Goal: Task Accomplishment & Management: Manage account settings

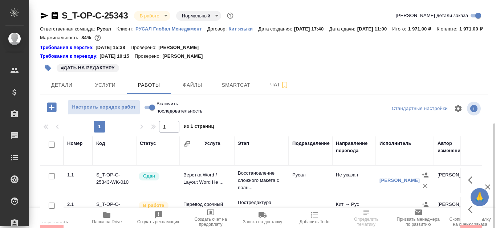
scroll to position [73, 0]
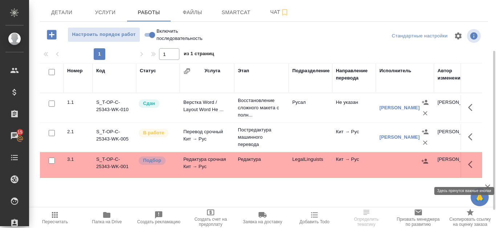
click at [468, 168] on button "button" at bounding box center [472, 164] width 17 height 17
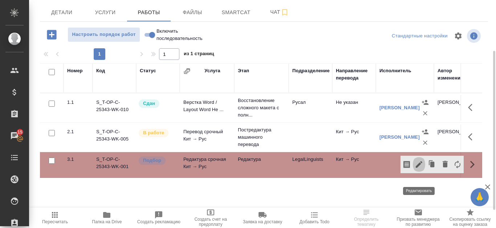
click at [418, 169] on icon "button" at bounding box center [419, 164] width 9 height 9
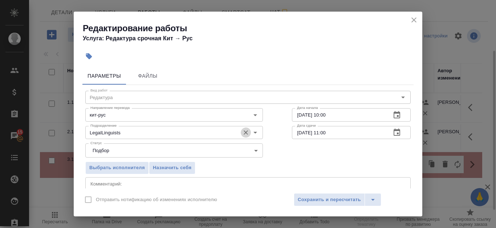
click at [244, 131] on icon "Очистить" at bounding box center [245, 132] width 7 height 7
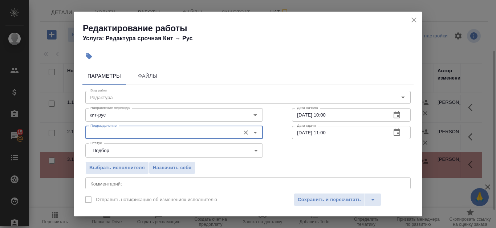
click at [242, 146] on body "🙏 .cls-1 fill:#fff; AWATERA Kanataeva [PERSON_NAME] Спецификации Заказы 15 Чаты…" at bounding box center [248, 114] width 496 height 228
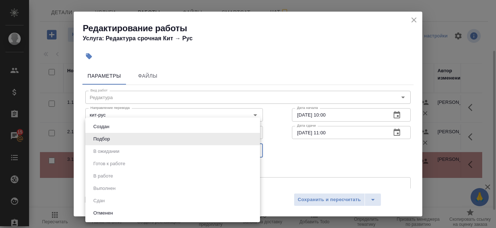
click at [414, 22] on div at bounding box center [248, 114] width 496 height 228
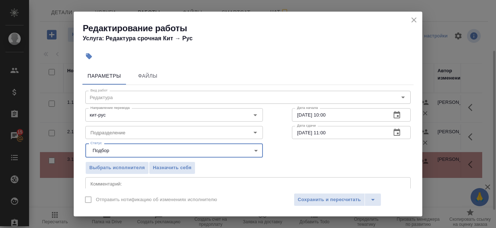
click at [413, 18] on icon "close" at bounding box center [413, 20] width 9 height 9
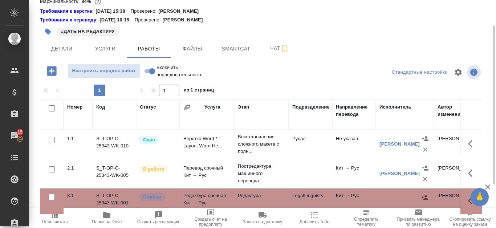
scroll to position [98, 0]
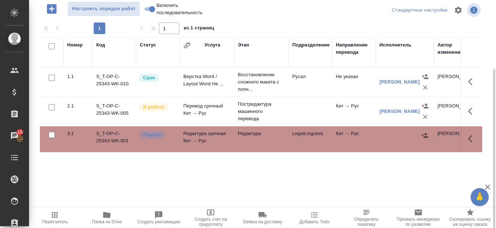
click at [111, 143] on td "S_T-OP-C-25343-WK-001" at bounding box center [115, 138] width 44 height 25
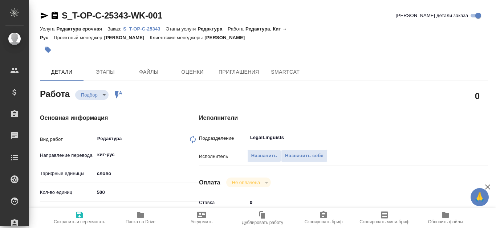
type textarea "x"
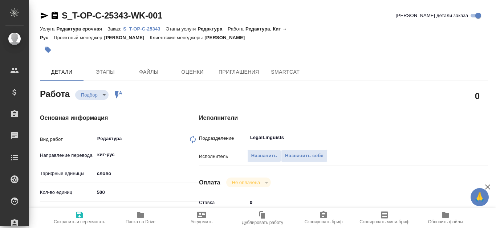
type textarea "x"
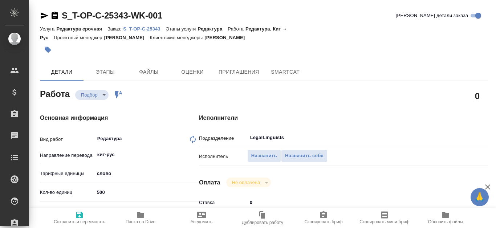
type textarea "x"
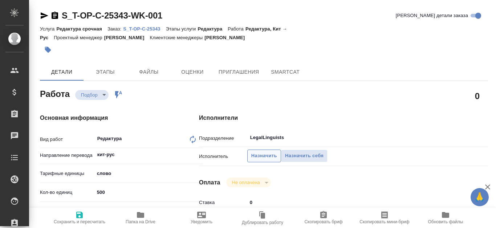
type textarea "x"
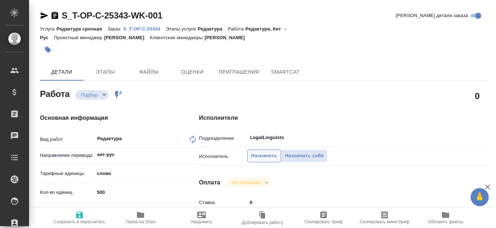
type textarea "x"
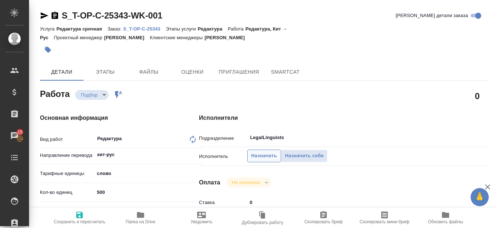
click at [268, 156] on span "Назначить" at bounding box center [264, 156] width 26 height 8
type textarea "x"
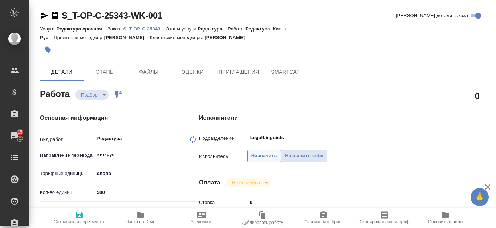
type textarea "x"
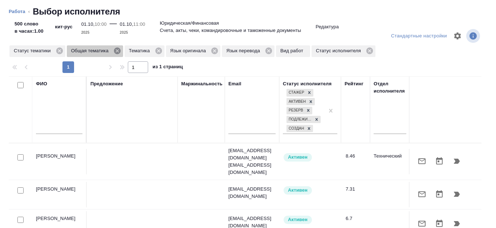
click at [118, 50] on icon at bounding box center [117, 51] width 8 height 8
click at [103, 53] on icon at bounding box center [100, 51] width 7 height 7
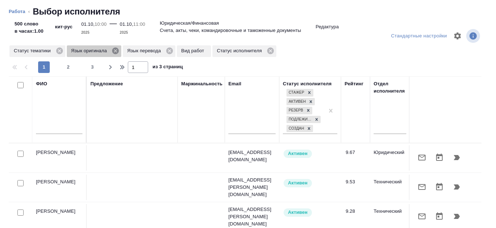
click at [114, 50] on icon at bounding box center [115, 51] width 8 height 8
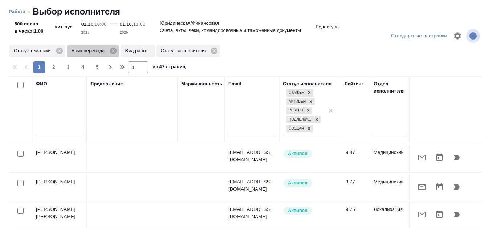
click at [114, 50] on icon at bounding box center [113, 51] width 7 height 7
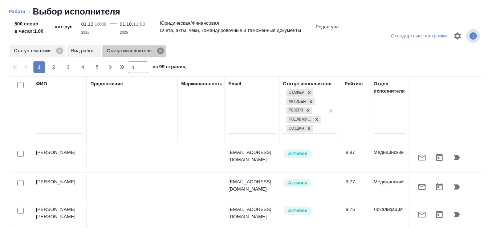
click at [161, 53] on icon at bounding box center [160, 51] width 7 height 7
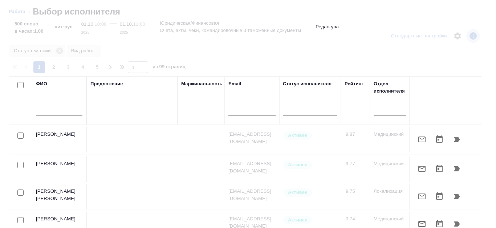
click at [56, 108] on input "text" at bounding box center [59, 111] width 46 height 9
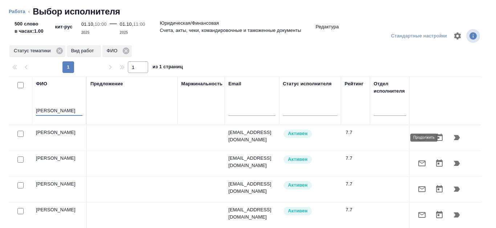
type input "Канатаева"
click at [452, 138] on icon "button" at bounding box center [456, 137] width 9 height 9
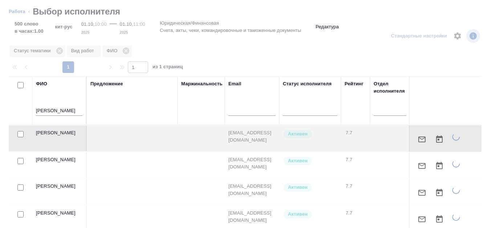
type textarea "x"
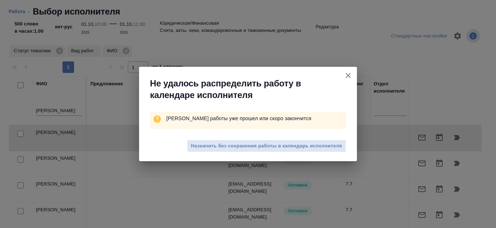
click at [298, 149] on span "Назначить без сохранения работы в календарь исполнителя" at bounding box center [266, 146] width 151 height 8
type textarea "x"
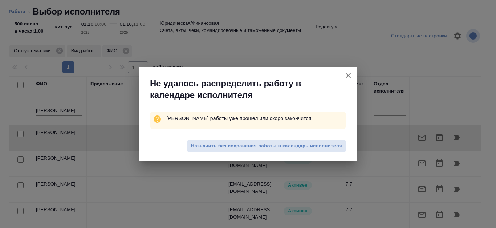
type textarea "x"
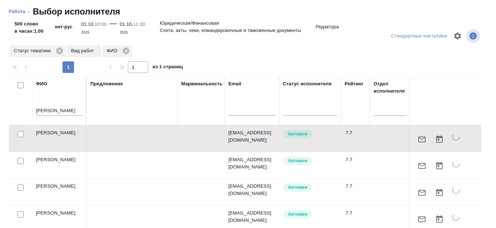
type textarea "x"
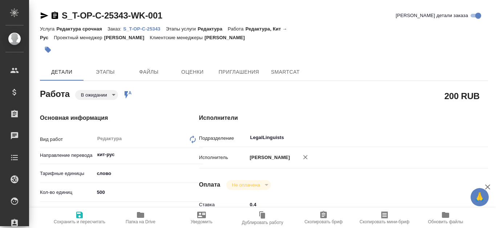
type textarea "x"
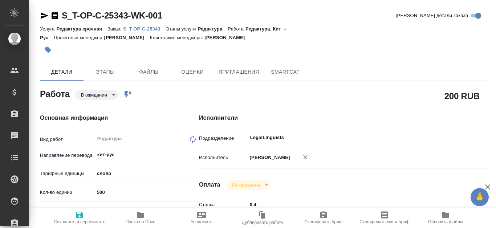
type textarea "x"
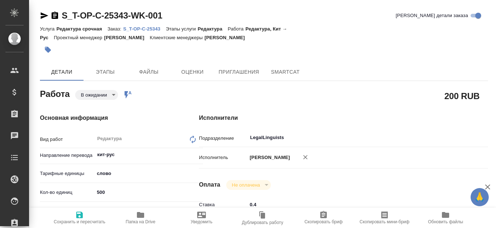
type textarea "x"
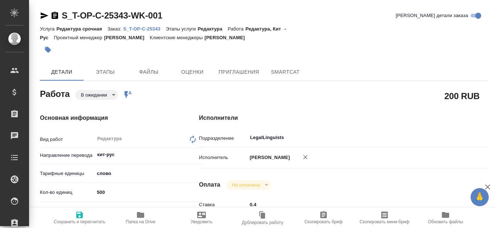
type textarea "x"
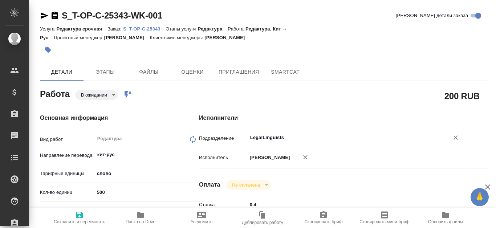
type textarea "x"
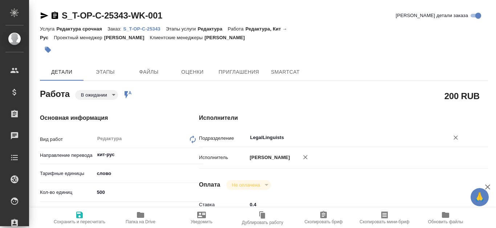
type textarea "x"
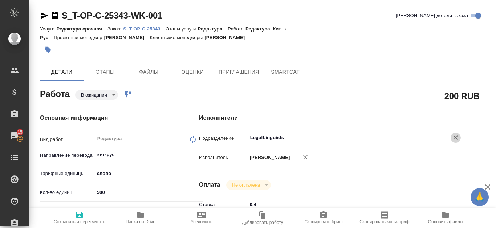
click at [456, 137] on icon "Очистить" at bounding box center [455, 137] width 4 height 4
type textarea "x"
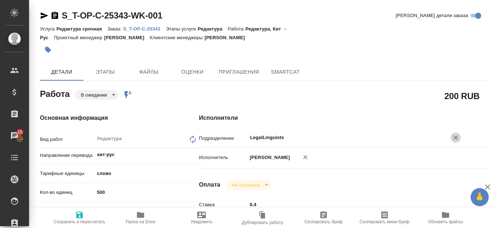
type textarea "x"
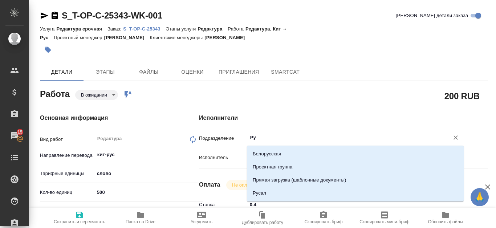
type input "Рус"
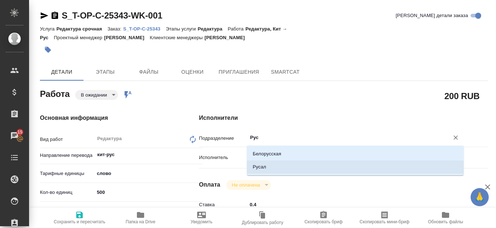
click at [311, 169] on li "Русал" at bounding box center [355, 166] width 217 height 13
type textarea "x"
type input "Русал"
type textarea "x"
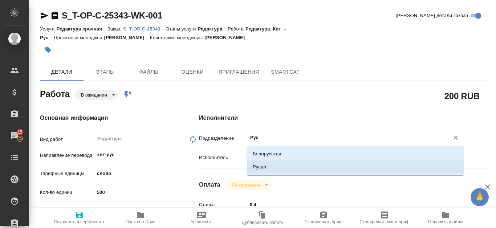
type textarea "x"
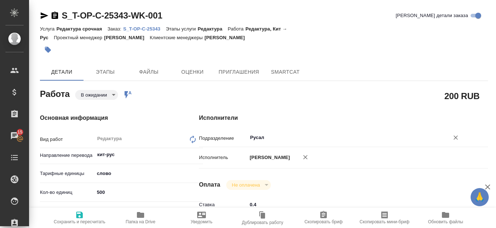
type input "Русал"
click at [90, 219] on span "Сохранить и пересчитать" at bounding box center [79, 218] width 52 height 14
type textarea "x"
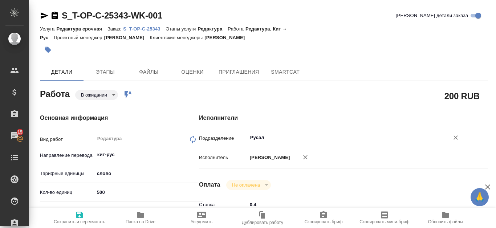
type textarea "x"
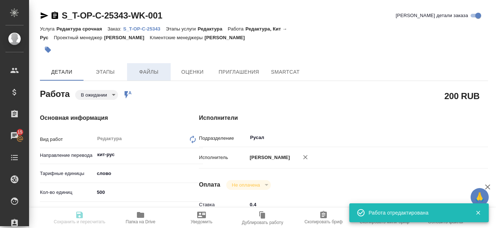
type textarea "x"
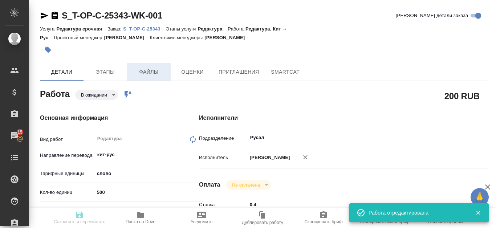
type input "pending"
type textarea "Редактура"
type textarea "x"
type input "кит-рус"
type input "5a8b1489cc6b4906c91bfd90"
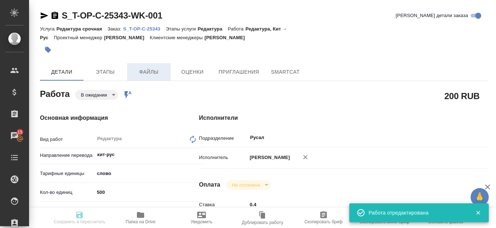
type input "500"
type input "yr-fn"
type input "5f647205b73bc97568ca66c0"
type input "[DATE] 10:00"
type input "[DATE] 11:00"
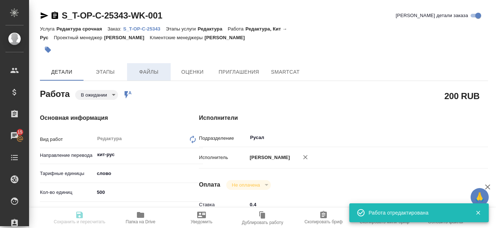
type input "[DATE] 11:00"
type input "Русал"
type input "notPayed"
type input "0.4"
type input "RUB"
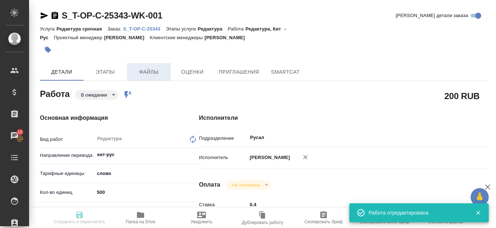
type input "Канатаева Екатерина"
type textarea "x"
type textarea "/Clients/Т-ОП-С_Русал Глобал Менеджмент/Orders/S_T-OP-C-25343/Edited/S_T-OP-C-2…"
type textarea "x"
type input "S_T-OP-C-25343"
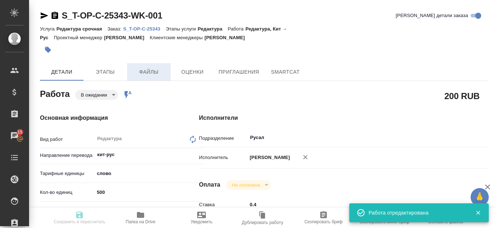
type input "Т-ОП-С-46941"
type input "Редактура срочная"
type input "Редактура"
type input "Меньшикова Александра"
type input "/Clients/Т-ОП-С_Русал Глобал Менеджмент/Orders/S_T-OP-C-25343"
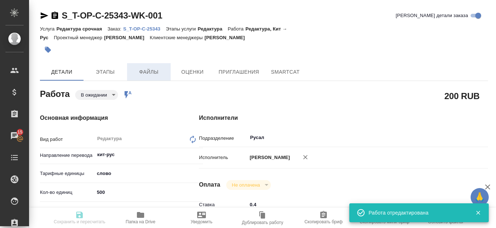
type textarea "x"
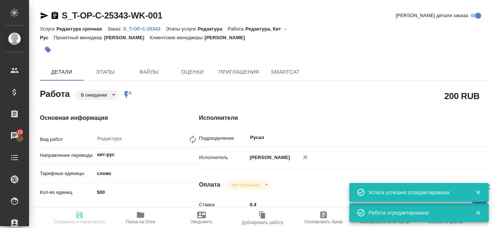
type textarea "x"
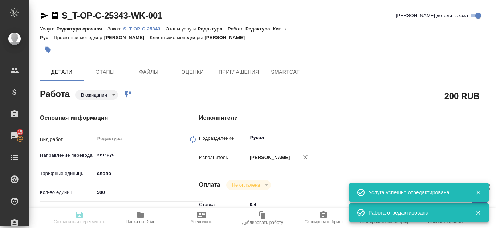
type textarea "x"
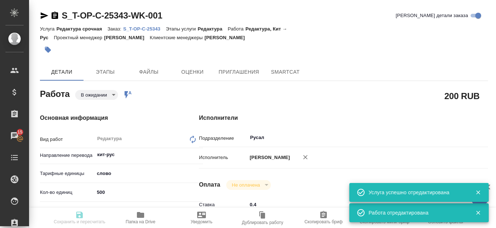
type textarea "x"
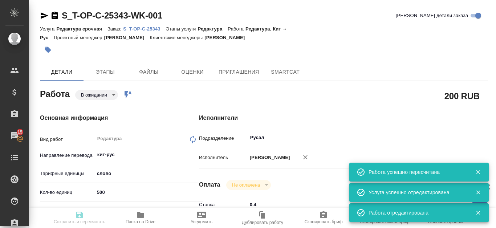
type input "pending"
type textarea "Редактура"
type textarea "x"
type input "кит-рус"
type input "5a8b1489cc6b4906c91bfd90"
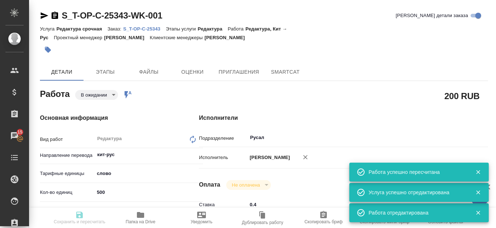
type input "500"
type input "yr-fn"
type input "5f647205b73bc97568ca66c0"
type input "01.10.2025 10:00"
type input "01.10.2025 11:00"
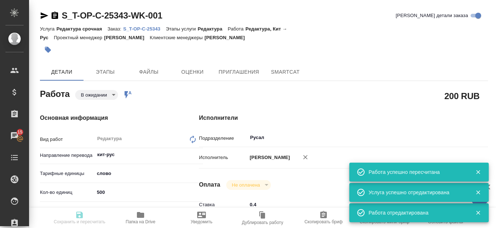
type input "01.10.2025 11:00"
type input "Русал"
type input "notPayed"
type input "0.4"
type input "RUB"
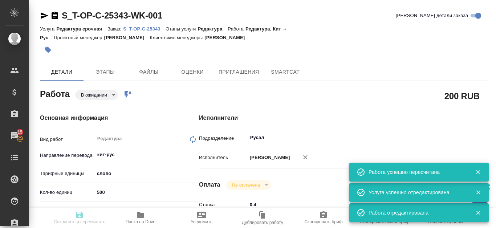
type input "[PERSON_NAME]"
type textarea "x"
type textarea "/Clients/Т-ОП-С_Русал Глобал Менеджмент/Orders/S_T-OP-C-25343/Edited/S_T-OP-C-2…"
type textarea "x"
type input "S_T-OP-C-25343"
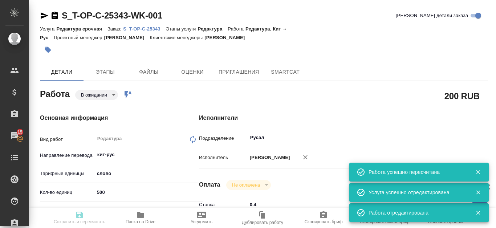
type input "Т-ОП-С-46941"
type input "Редактура срочная"
type input "Редактура"
type input "[PERSON_NAME]"
type input "/Clients/Т-ОП-С_Русал Глобал Менеджмент/Orders/S_T-OP-C-25343"
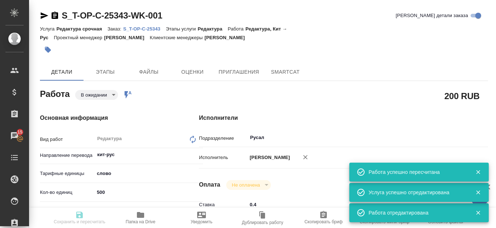
type textarea "x"
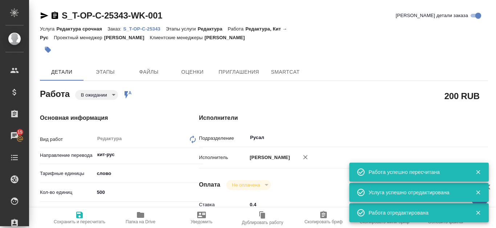
type textarea "x"
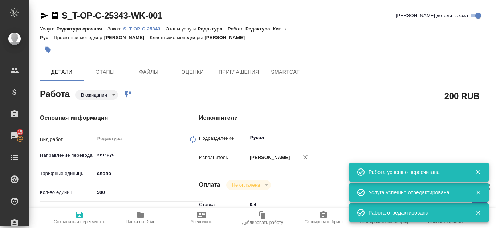
type textarea "x"
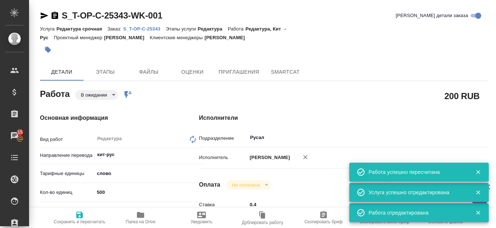
type textarea "x"
click at [152, 29] on p "S_T-OP-C-25343" at bounding box center [144, 28] width 42 height 5
type textarea "x"
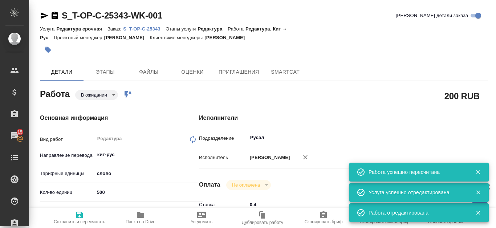
type textarea "x"
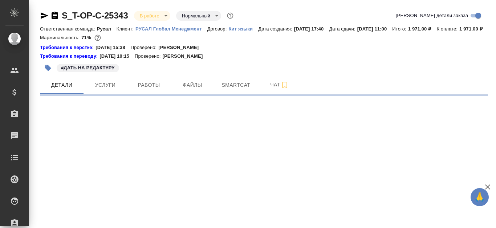
select select "RU"
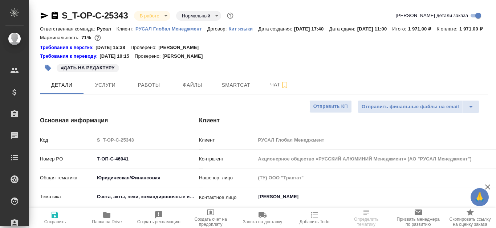
type textarea "x"
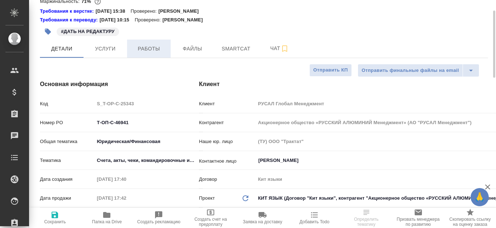
click at [164, 53] on span "Работы" at bounding box center [148, 48] width 35 height 9
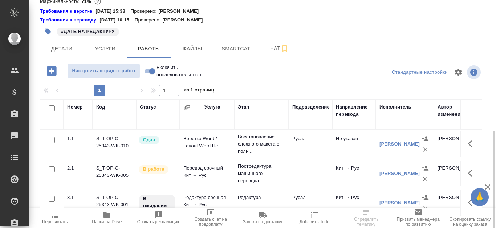
scroll to position [98, 0]
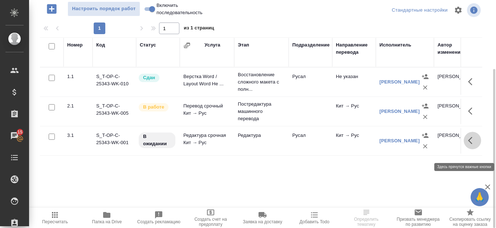
click at [473, 144] on button "button" at bounding box center [472, 140] width 17 height 17
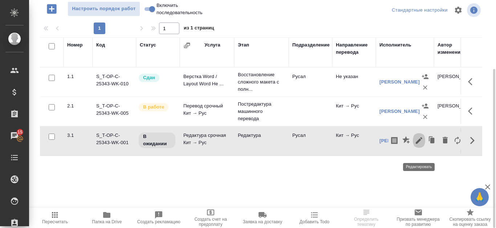
click at [422, 145] on icon "button" at bounding box center [419, 140] width 9 height 9
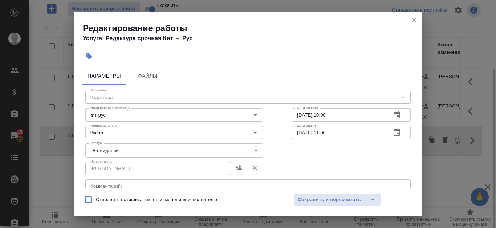
click at [164, 152] on body "🙏 .cls-1 fill:#fff; AWATERA Kanataeva Ekaterina Клиенты Спецификации Заказы 15 …" at bounding box center [248, 114] width 496 height 228
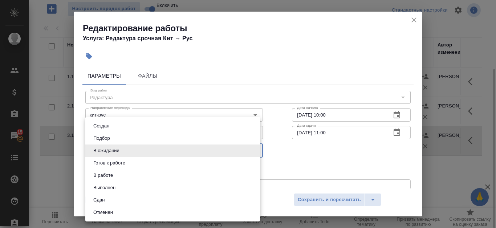
click at [140, 199] on li "Сдан" at bounding box center [172, 200] width 175 height 12
type input "closed"
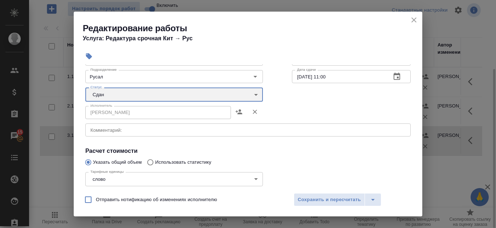
scroll to position [109, 0]
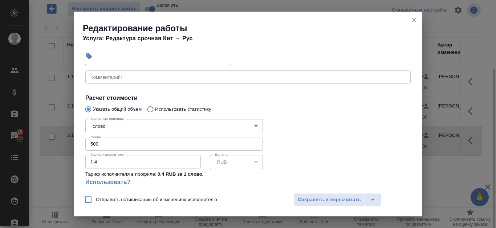
click at [191, 159] on input "1.4" at bounding box center [142, 161] width 115 height 13
type input "2.4"
click at [191, 159] on input "2.4" at bounding box center [142, 161] width 115 height 13
click at [219, 144] on input "500" at bounding box center [174, 144] width 178 height 13
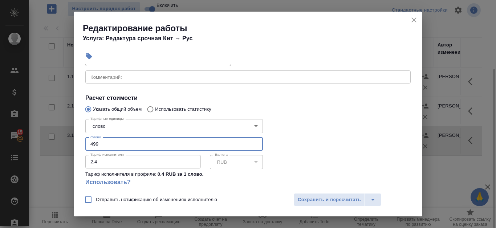
click at [252, 146] on input "499" at bounding box center [174, 144] width 178 height 13
click at [252, 146] on input "498" at bounding box center [174, 144] width 178 height 13
click at [252, 146] on input "497" at bounding box center [174, 144] width 178 height 13
click at [252, 146] on input "496" at bounding box center [174, 144] width 178 height 13
click at [252, 146] on input "495" at bounding box center [174, 144] width 178 height 13
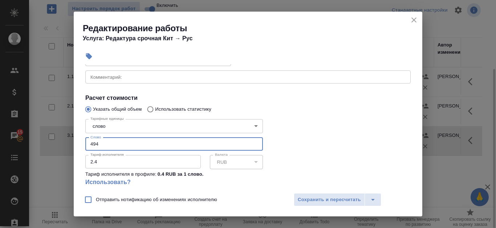
click at [252, 146] on input "494" at bounding box center [174, 144] width 178 height 13
type input "434"
click at [252, 146] on input "434" at bounding box center [174, 144] width 178 height 13
click at [413, 19] on icon "close" at bounding box center [413, 19] width 5 height 5
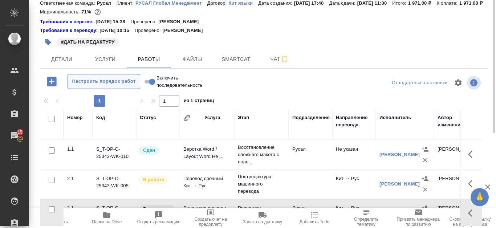
scroll to position [0, 0]
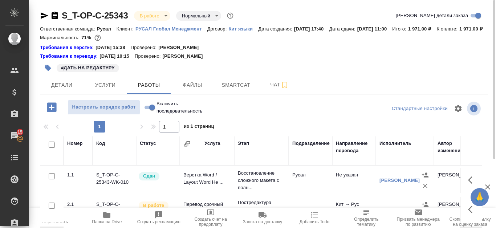
click at [96, 14] on link "S_T-OP-C-25343" at bounding box center [95, 16] width 66 height 10
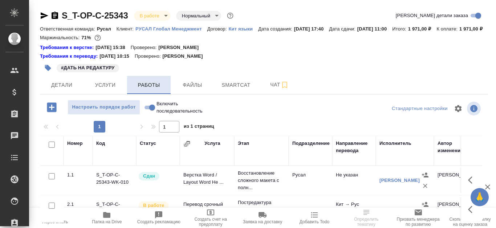
click at [142, 90] on span "Работы" at bounding box center [148, 85] width 35 height 9
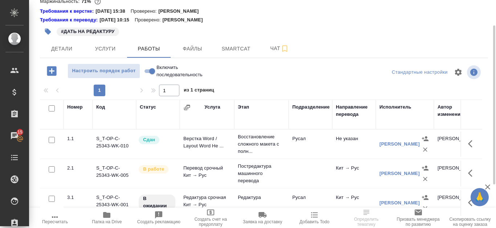
scroll to position [98, 0]
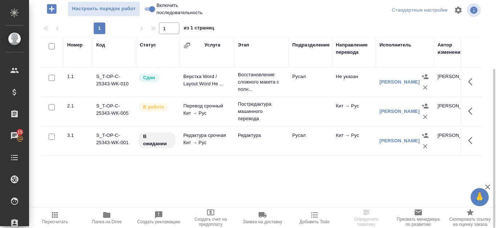
click at [111, 147] on td "S_T-OP-C-25343-WK-001" at bounding box center [115, 140] width 44 height 25
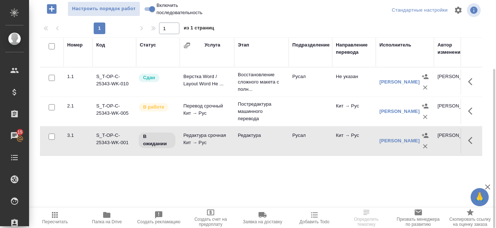
click at [111, 147] on td "S_T-OP-C-25343-WK-001" at bounding box center [115, 140] width 44 height 25
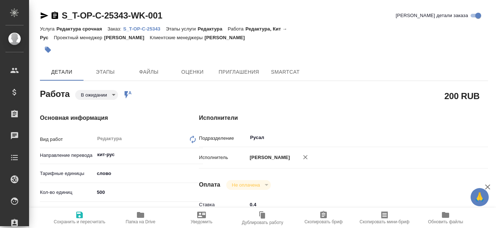
type textarea "x"
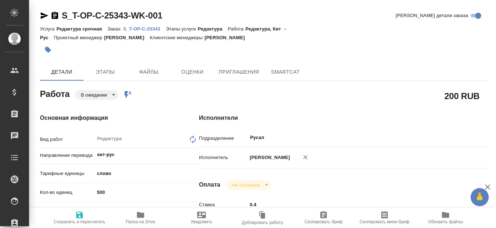
type textarea "x"
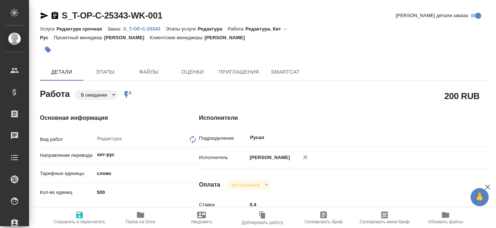
type textarea "x"
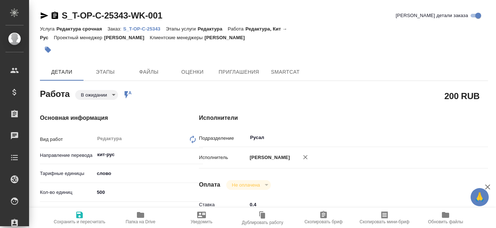
scroll to position [36, 0]
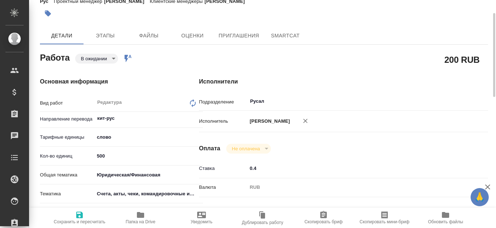
click at [133, 135] on body "🙏 .cls-1 fill:#fff; AWATERA Kanataeva Ekaterina Клиенты Спецификации Заказы Чат…" at bounding box center [248, 114] width 496 height 228
type textarea "x"
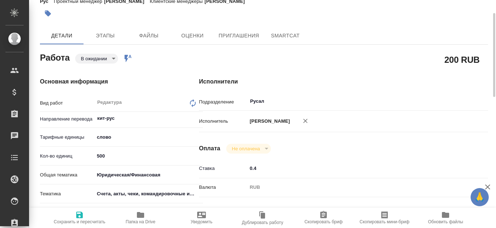
type textarea "x"
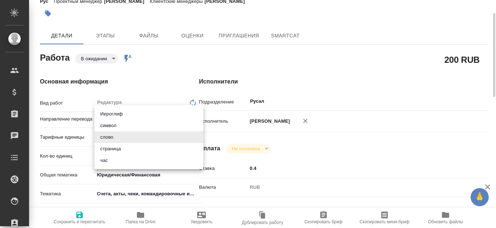
type textarea "x"
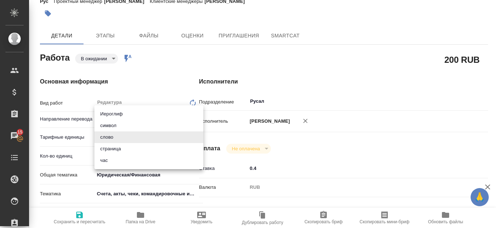
click at [359, 156] on div at bounding box center [248, 114] width 496 height 228
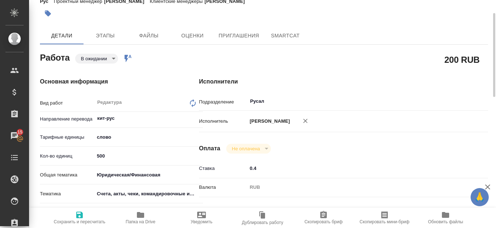
click at [136, 135] on body "🙏 .cls-1 fill:#fff; AWATERA Kanataeva Ekaterina Клиенты Спецификации Заказы 15 …" at bounding box center [248, 114] width 496 height 228
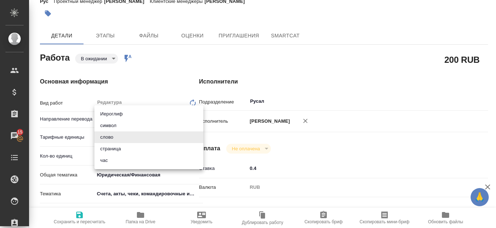
click at [114, 162] on li "час" at bounding box center [148, 161] width 109 height 12
type textarea "x"
type input "5a8b1489cc6b4906c91bfd93"
type textarea "x"
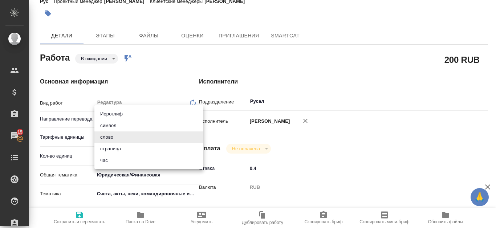
type textarea "x"
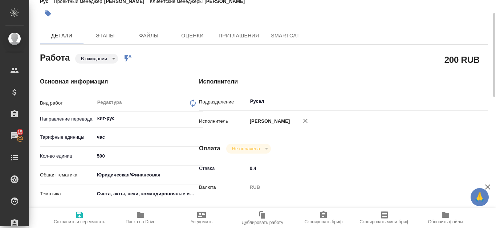
type input "499"
click at [201, 158] on input "499" at bounding box center [148, 156] width 109 height 11
type textarea "x"
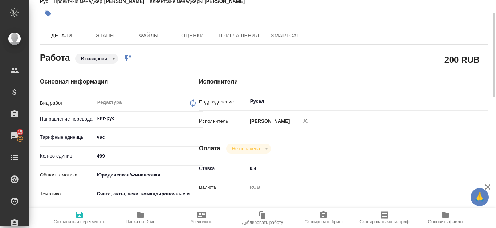
type textarea "x"
type input "498"
type textarea "x"
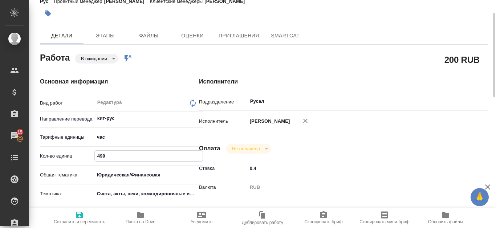
type textarea "x"
click at [201, 158] on input "498" at bounding box center [149, 156] width 108 height 11
type input "497"
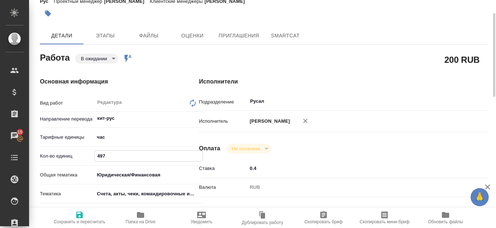
click at [201, 158] on input "497" at bounding box center [149, 156] width 108 height 11
type textarea "x"
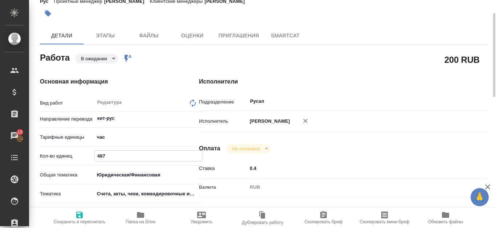
type textarea "x"
type input "496"
click at [201, 158] on input "496" at bounding box center [149, 156] width 108 height 11
type textarea "x"
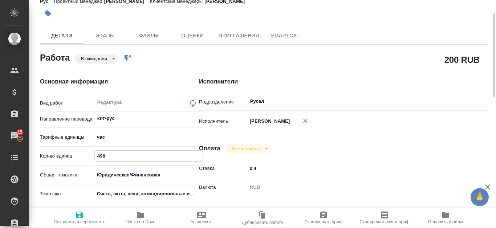
type textarea "x"
type input "495"
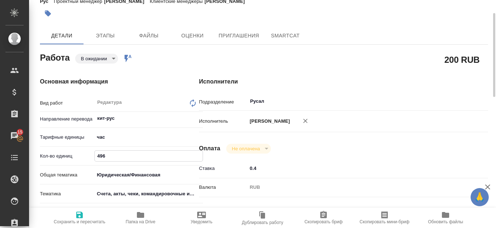
type textarea "x"
click at [201, 158] on input "495" at bounding box center [149, 156] width 108 height 11
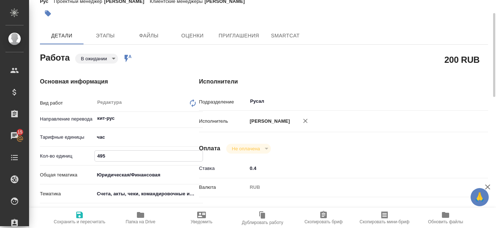
type input "494"
click at [201, 158] on input "494" at bounding box center [149, 156] width 108 height 11
type textarea "x"
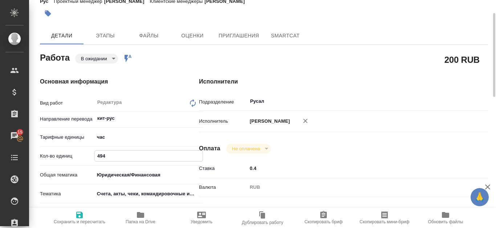
type textarea "x"
drag, startPoint x: 130, startPoint y: 156, endPoint x: 86, endPoint y: 155, distance: 43.6
click at [86, 155] on div "Кол-во единиц 494" at bounding box center [121, 156] width 163 height 13
type textarea "x"
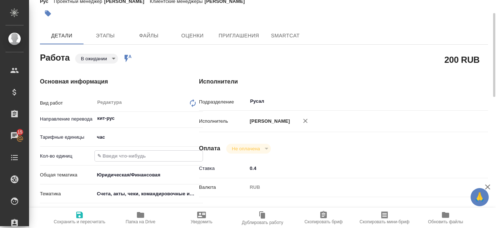
type textarea "x"
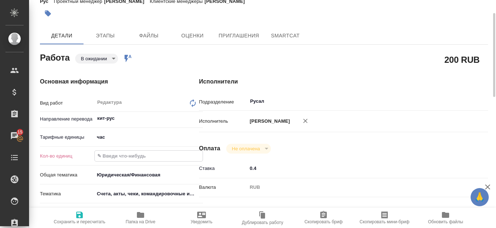
type input "1"
type textarea "x"
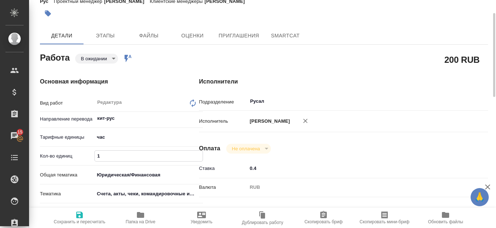
scroll to position [73, 0]
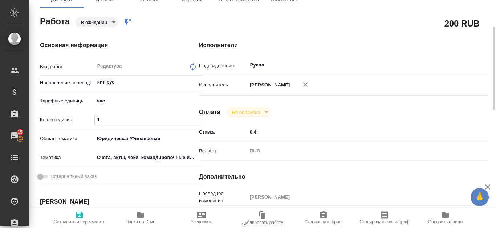
type input "1"
click at [77, 217] on icon "button" at bounding box center [79, 215] width 7 height 7
type textarea "x"
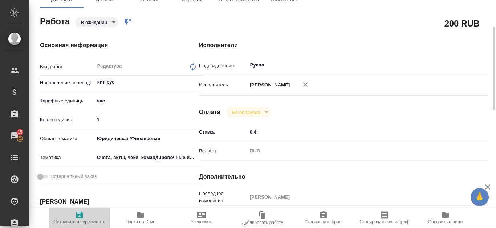
type textarea "x"
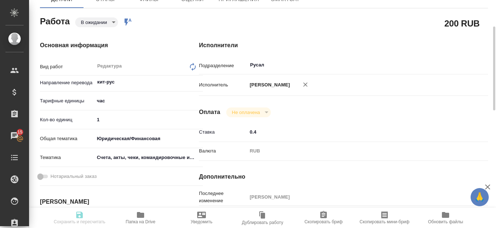
type textarea "x"
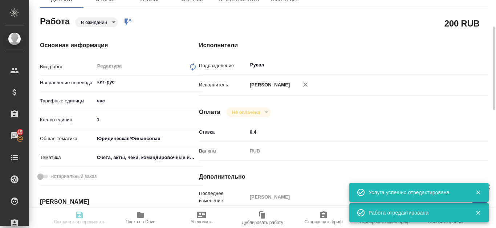
type input "pending"
type textarea "Редактура"
type textarea "x"
type input "кит-рус"
type input "5a8b1489cc6b4906c91bfd93"
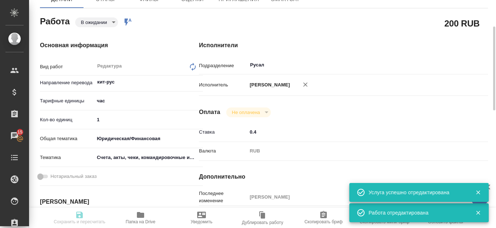
type input "1"
type input "yr-fn"
type input "5f647205b73bc97568ca66c0"
type input "01.10.2025 10:00"
type input "01.10.2025 11:00"
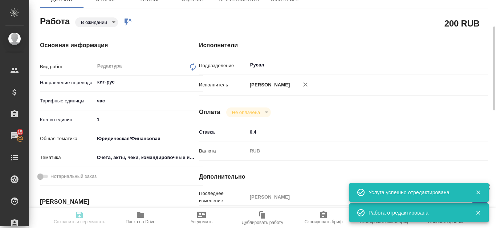
type input "01.10.2025 11:00"
type input "Русал"
type input "notPayed"
type input "0.4"
type input "RUB"
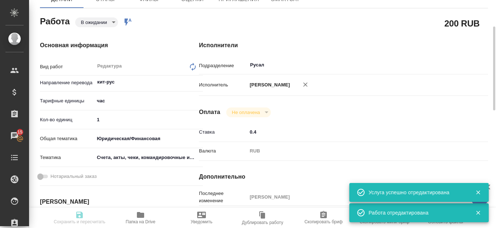
type input "Канатаева Екатерина"
type textarea "x"
type textarea "/Clients/Т-ОП-С_Русал Глобал Менеджмент/Orders/S_T-OP-C-25343/Edited/S_T-OP-C-2…"
type textarea "x"
type input "S_T-OP-C-25343"
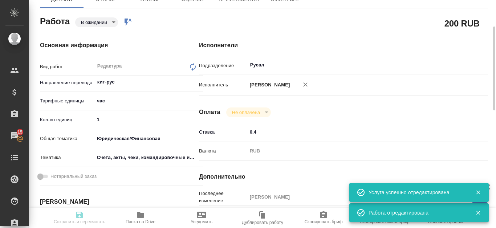
type input "Т-ОП-С-46941"
type input "Редактура срочная"
type input "Редактура"
type input "Меньшикова Александра"
type input "/Clients/Т-ОП-С_Русал Глобал Менеджмент/Orders/S_T-OP-C-25343"
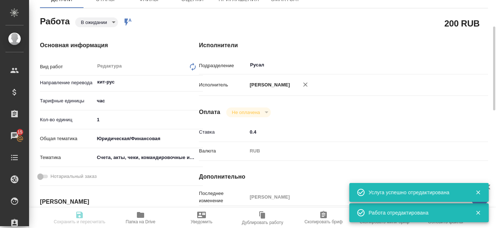
type textarea "x"
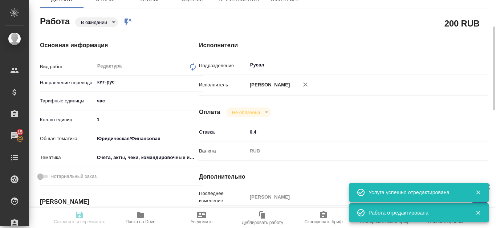
type textarea "x"
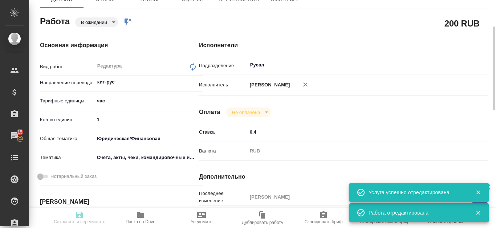
type textarea "x"
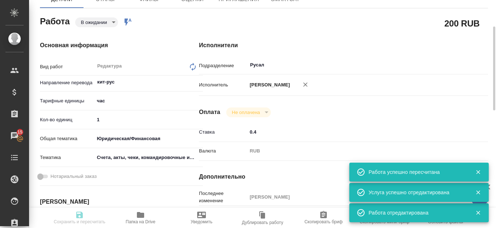
type textarea "x"
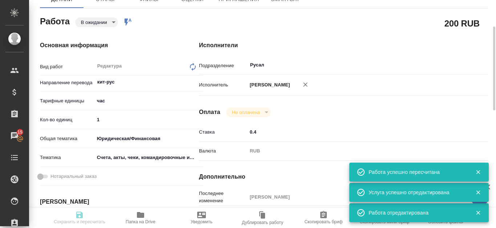
type input "pending"
type textarea "Редактура"
type textarea "x"
type input "кит-рус"
type input "5a8b1489cc6b4906c91bfd93"
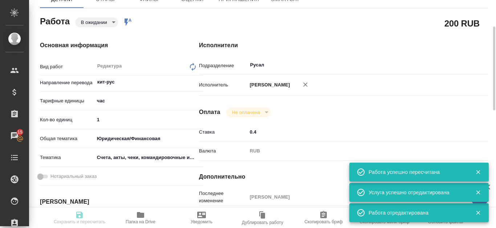
type input "1"
type input "yr-fn"
type input "5f647205b73bc97568ca66c0"
type input "01.10.2025 10:00"
type input "01.10.2025 11:00"
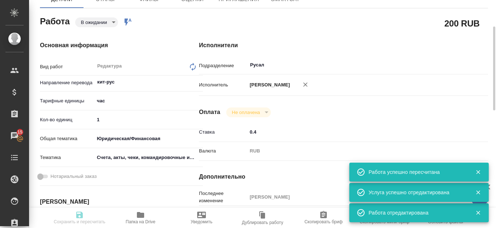
type input "01.10.2025 11:00"
type input "Русал"
type input "notPayed"
type input "0.4"
type input "RUB"
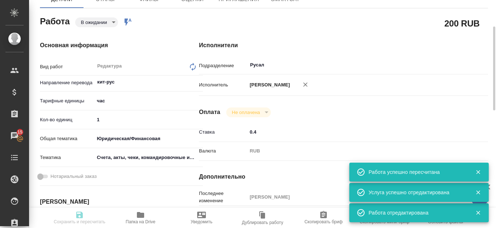
type input "Канатаева Екатерина"
type textarea "x"
type textarea "/Clients/Т-ОП-С_Русал Глобал Менеджмент/Orders/S_T-OP-C-25343/Edited/S_T-OP-C-2…"
type textarea "x"
type input "S_T-OP-C-25343"
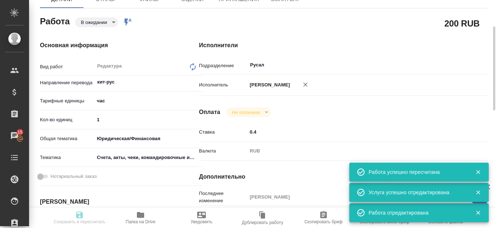
type input "Т-ОП-С-46941"
type input "Редактура срочная"
type input "Редактура"
type input "Меньшикова Александра"
type input "/Clients/Т-ОП-С_Русал Глобал Менеджмент/Orders/S_T-OP-C-25343"
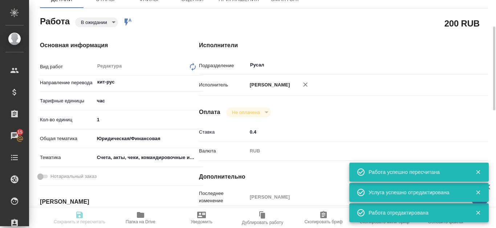
type textarea "x"
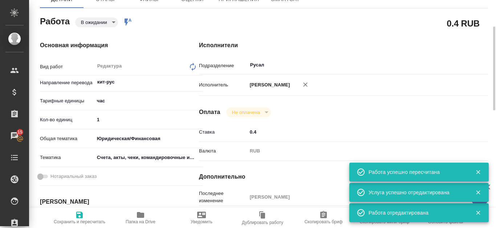
type textarea "x"
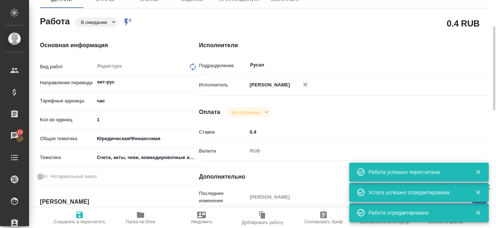
type textarea "x"
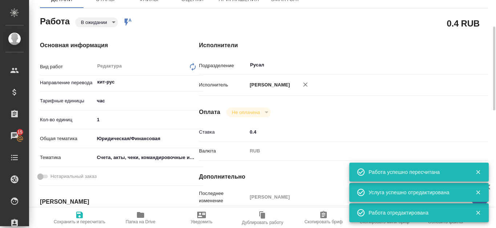
type textarea "x"
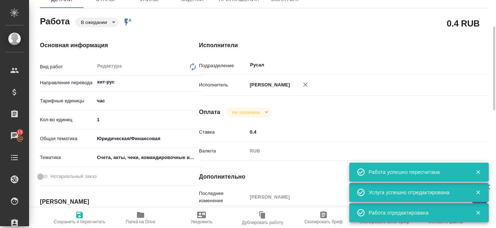
type textarea "x"
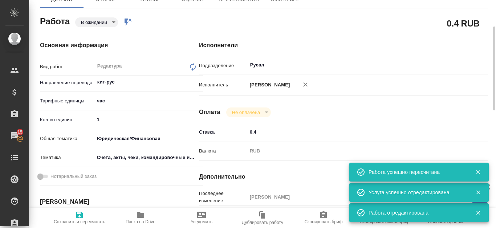
type textarea "x"
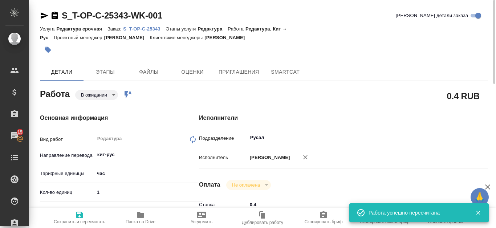
click at [157, 28] on p "S_T-OP-C-25343" at bounding box center [144, 28] width 42 height 5
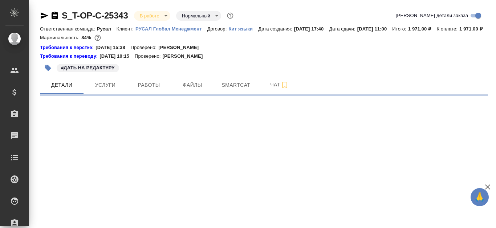
select select "RU"
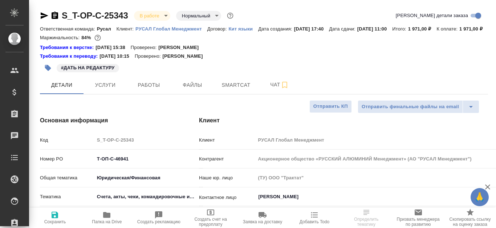
type textarea "x"
click at [149, 90] on span "Работы" at bounding box center [148, 85] width 35 height 9
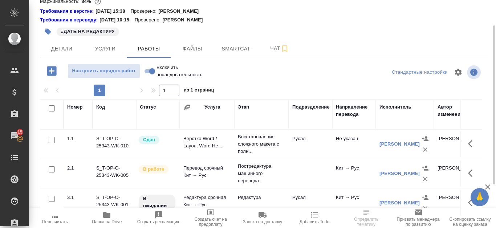
scroll to position [98, 0]
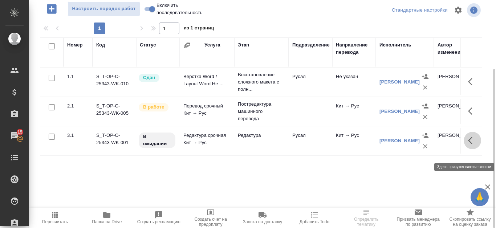
click at [468, 145] on icon "button" at bounding box center [472, 140] width 9 height 9
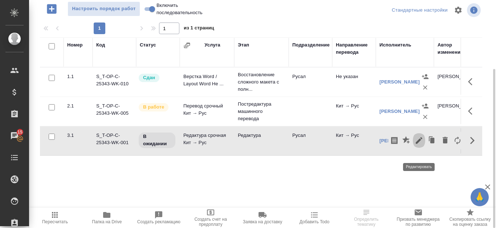
click at [424, 148] on button "button" at bounding box center [419, 140] width 12 height 17
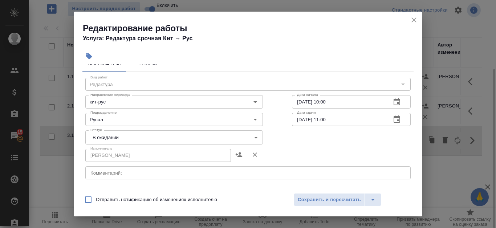
scroll to position [0, 0]
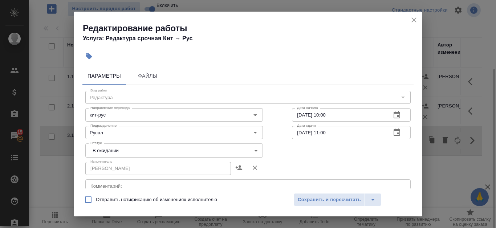
click at [253, 150] on body "🙏 .cls-1 fill:#fff; AWATERA Kanataeva Ekaterina Клиенты Спецификации Заказы 15 …" at bounding box center [248, 114] width 496 height 228
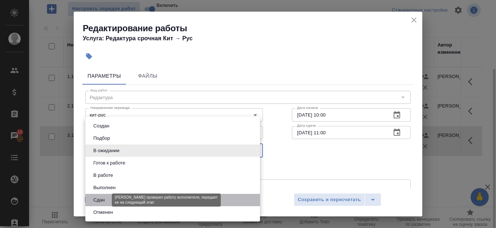
click at [102, 200] on button "Сдан" at bounding box center [99, 200] width 16 height 8
type input "closed"
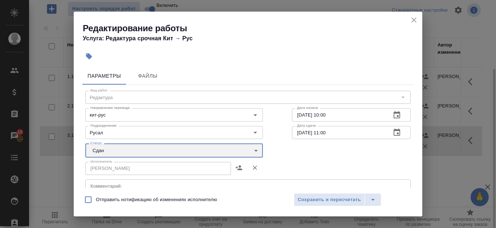
scroll to position [145, 0]
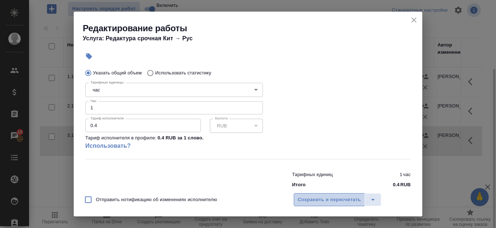
click at [337, 194] on button "Сохранить и пересчитать" at bounding box center [329, 199] width 71 height 13
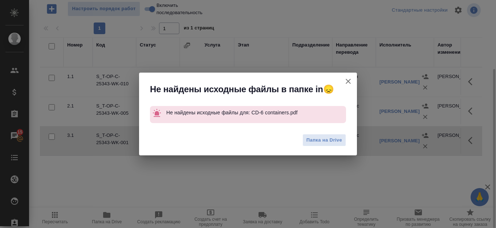
click at [349, 80] on icon "button" at bounding box center [348, 81] width 5 height 5
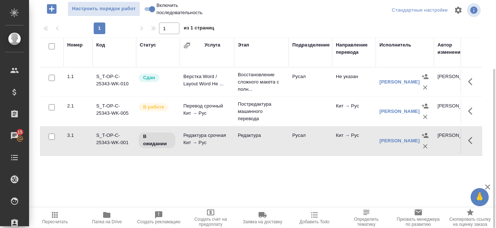
click at [147, 13] on input "Включить последовательность" at bounding box center [152, 9] width 26 height 9
checkbox input "true"
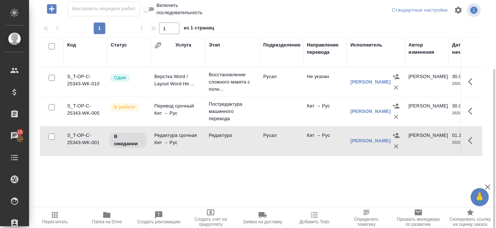
click at [467, 149] on button "button" at bounding box center [472, 140] width 17 height 17
click at [420, 144] on icon "button" at bounding box center [419, 140] width 7 height 7
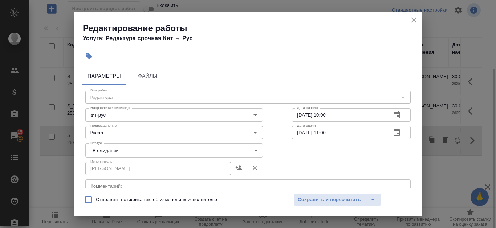
click at [232, 148] on body "🙏 .cls-1 fill:#fff; AWATERA Kanataeva Ekaterina Клиенты Спецификации Заказы 15 …" at bounding box center [248, 114] width 496 height 228
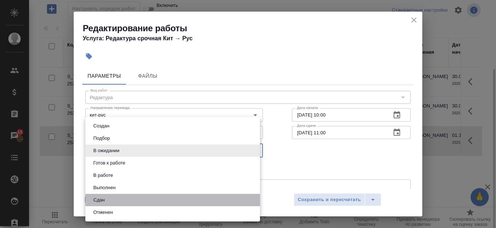
click at [130, 197] on li "Сдан" at bounding box center [172, 200] width 175 height 12
type input "closed"
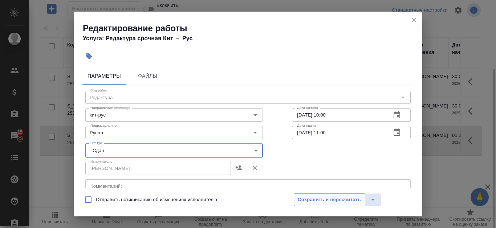
click at [310, 200] on span "Сохранить и пересчитать" at bounding box center [329, 200] width 63 height 8
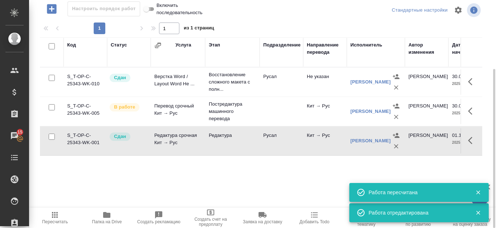
click at [152, 13] on input "Включить последовательность" at bounding box center [146, 9] width 26 height 9
checkbox input "false"
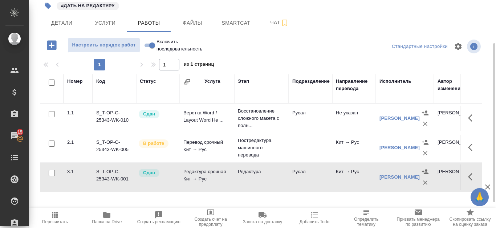
scroll to position [0, 0]
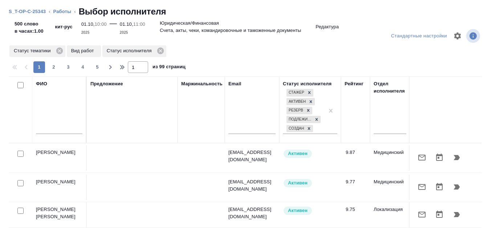
scroll to position [98, 0]
